Goal: Task Accomplishment & Management: Use online tool/utility

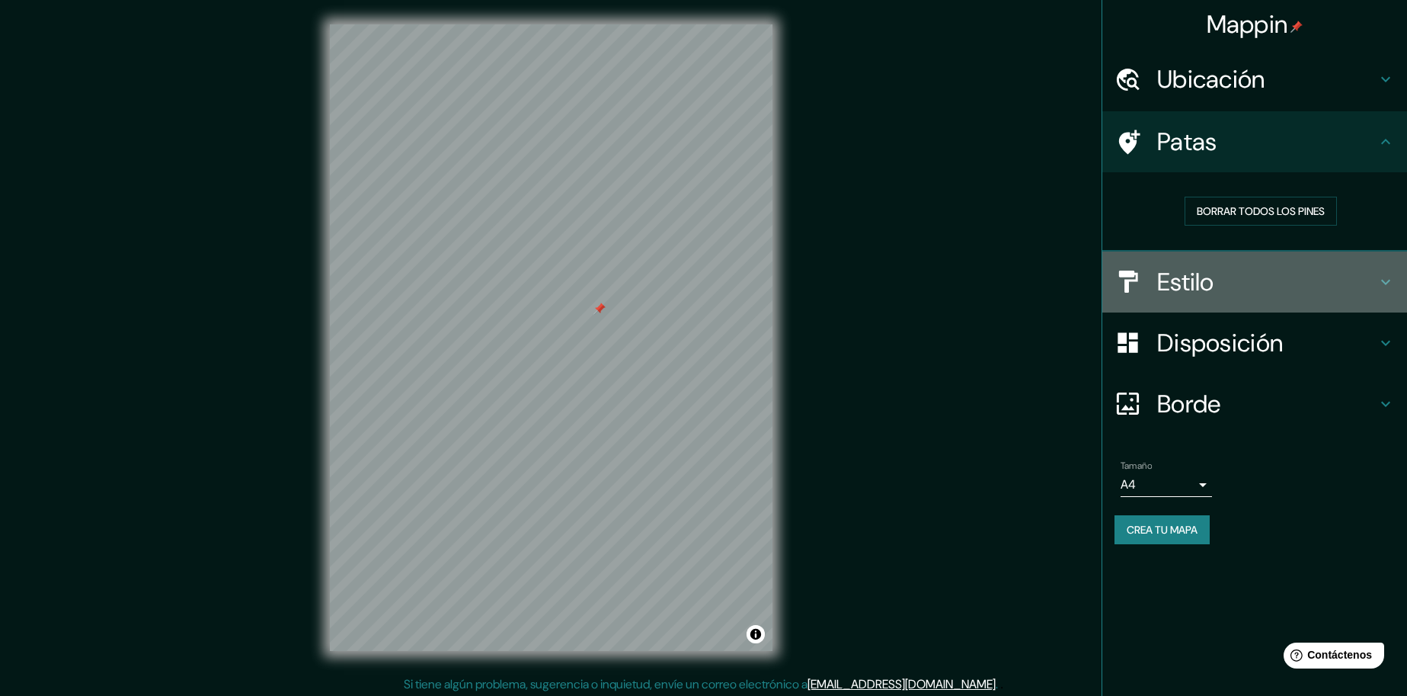
click at [1177, 272] on font "Estilo" at bounding box center [1185, 282] width 57 height 32
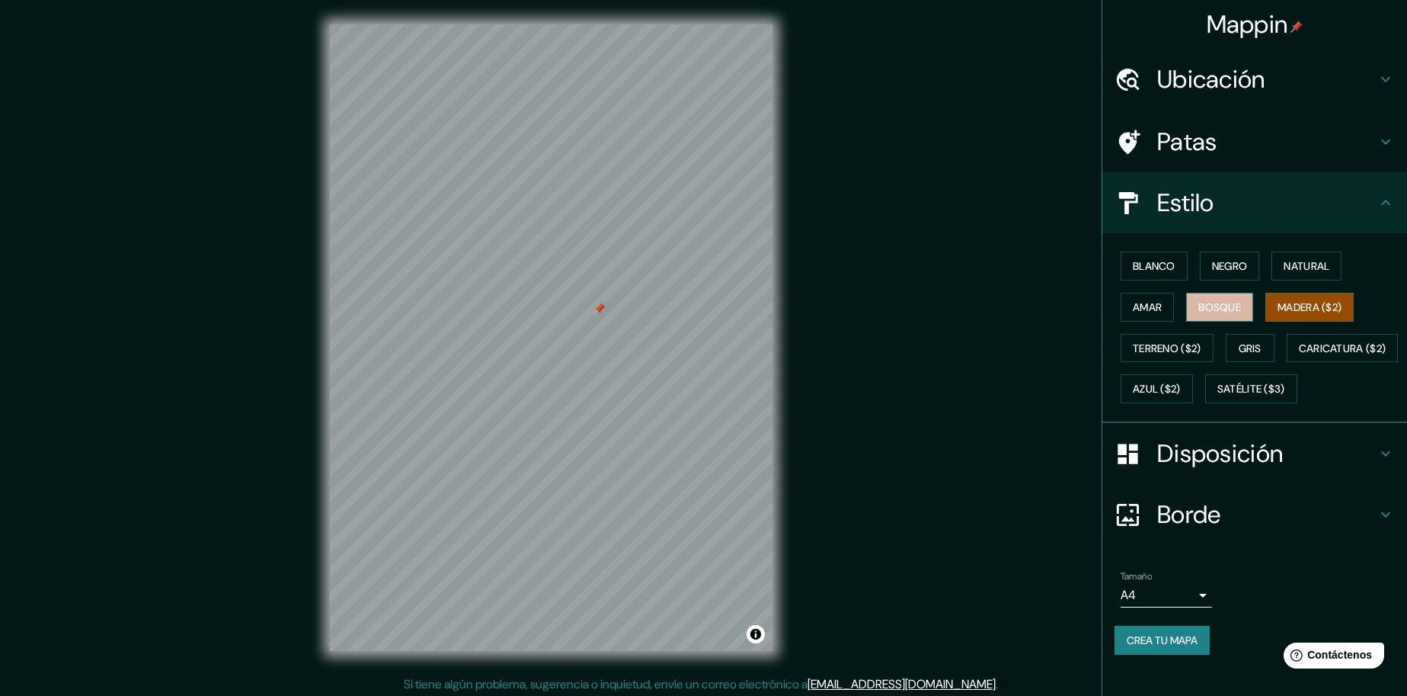
click at [1194, 293] on button "Bosque" at bounding box center [1219, 307] width 67 height 29
click at [1136, 266] on font "Blanco" at bounding box center [1154, 266] width 43 height 14
click at [1200, 275] on button "Negro" at bounding box center [1230, 265] width 60 height 29
click at [1272, 267] on button "Natural" at bounding box center [1307, 265] width 70 height 29
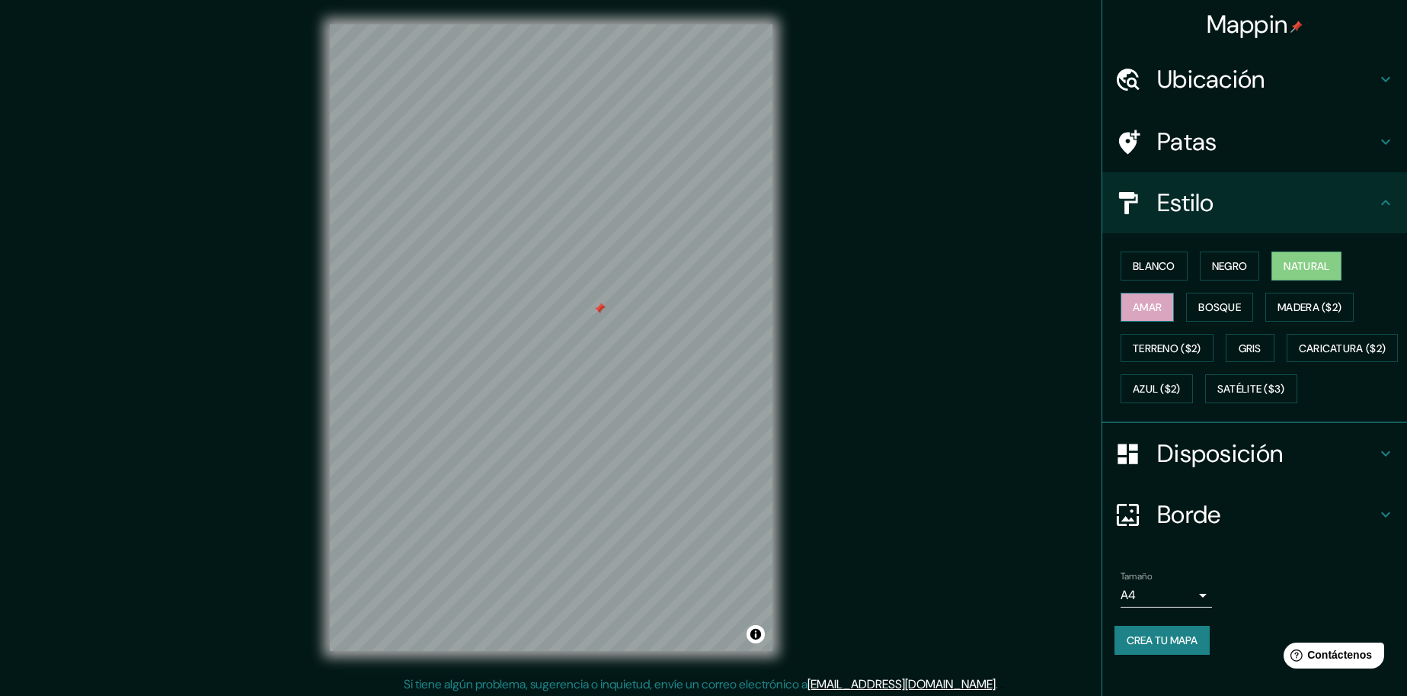
click at [1133, 299] on font "Amar" at bounding box center [1147, 307] width 29 height 20
click at [1174, 349] on font "Terreno ($2)" at bounding box center [1167, 348] width 69 height 14
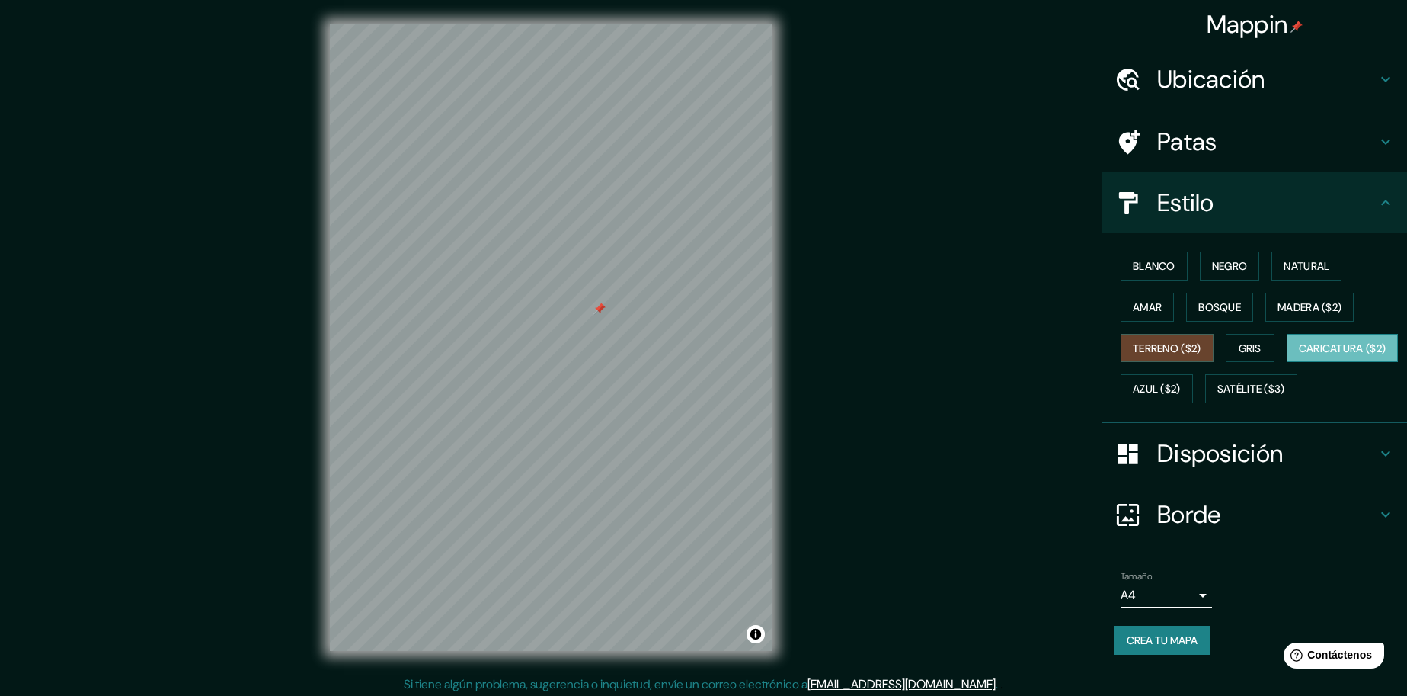
click at [1299, 355] on font "Caricatura ($2)" at bounding box center [1343, 348] width 88 height 14
click at [1181, 392] on font "Azul ($2)" at bounding box center [1157, 390] width 48 height 14
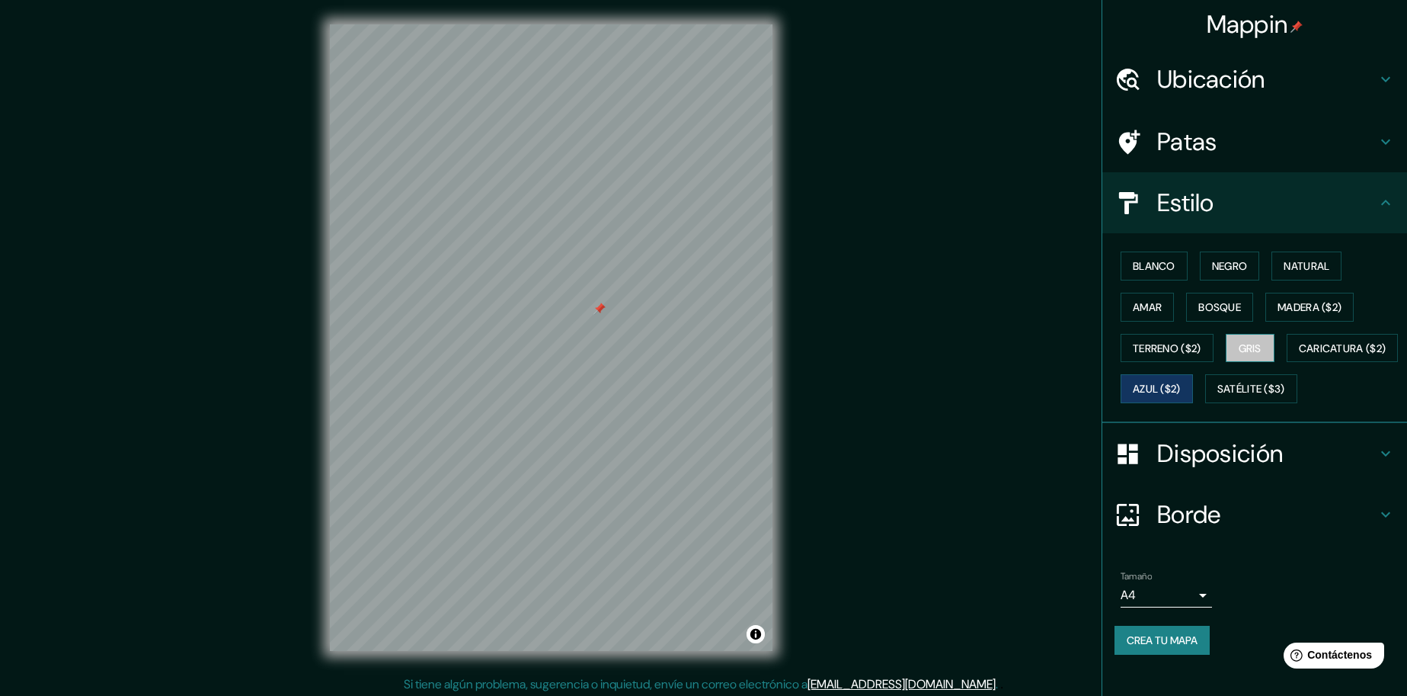
click at [1252, 346] on font "Gris" at bounding box center [1250, 348] width 23 height 14
